Goal: Check status: Verify the current state of an ongoing process or item

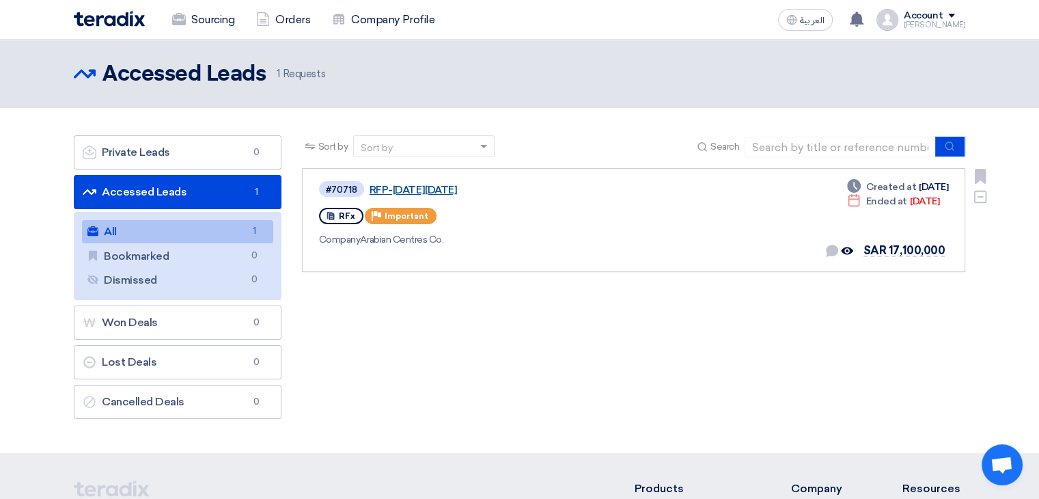
click at [456, 186] on link "RFP-[DATE][DATE]" at bounding box center [541, 190] width 342 height 12
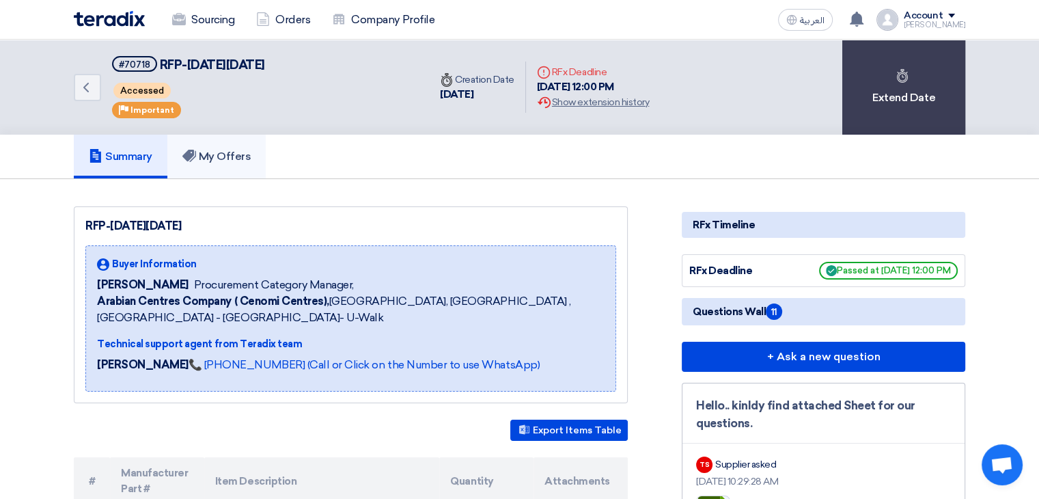
click at [221, 173] on link "My Offers" at bounding box center [216, 157] width 99 height 44
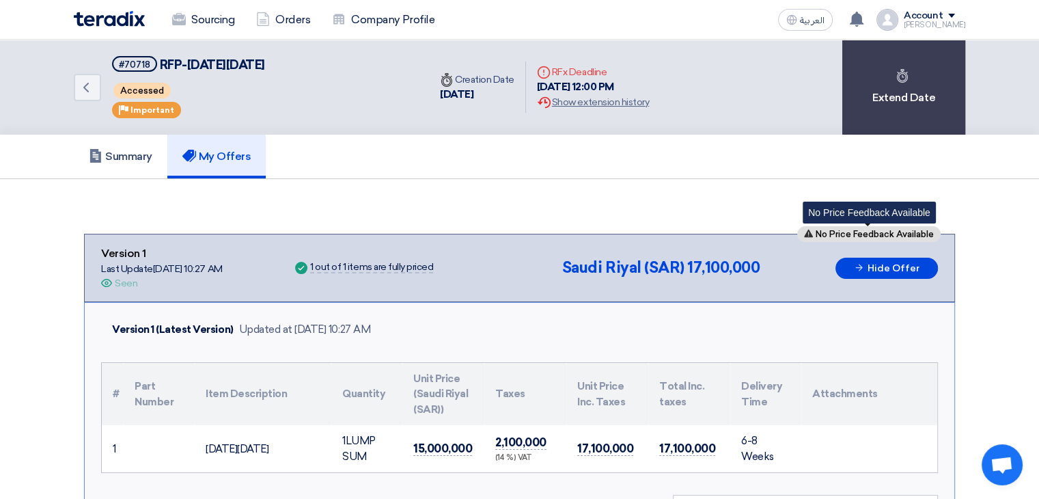
click at [904, 231] on span "No Price Feedback Available" at bounding box center [875, 233] width 118 height 9
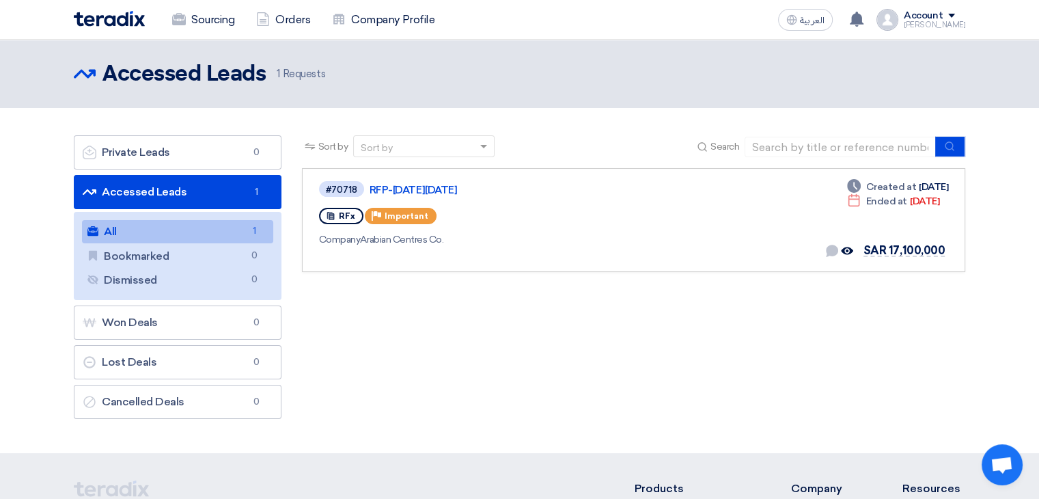
click at [640, 351] on div "Sort by Sort by Search Category Owner Type" at bounding box center [634, 280] width 684 height 290
